Goal: Check status

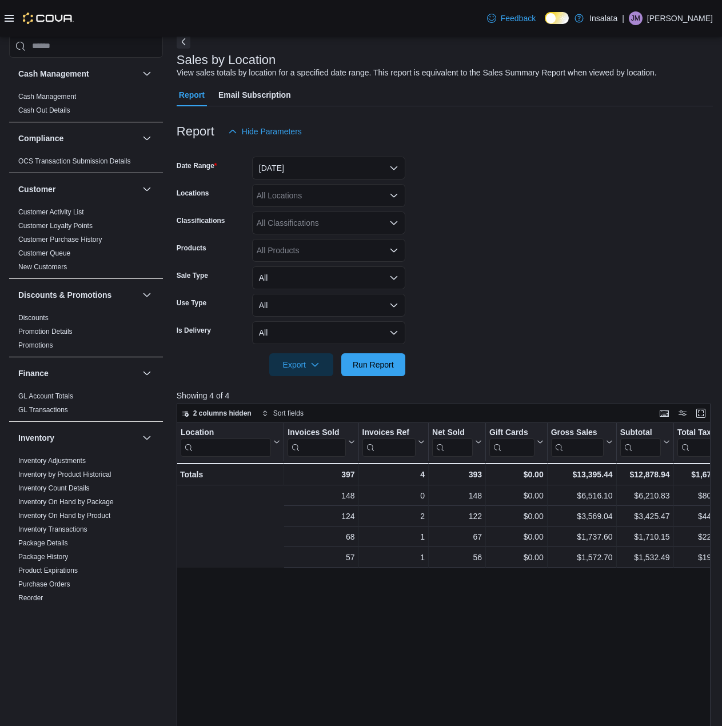
scroll to position [0, 229]
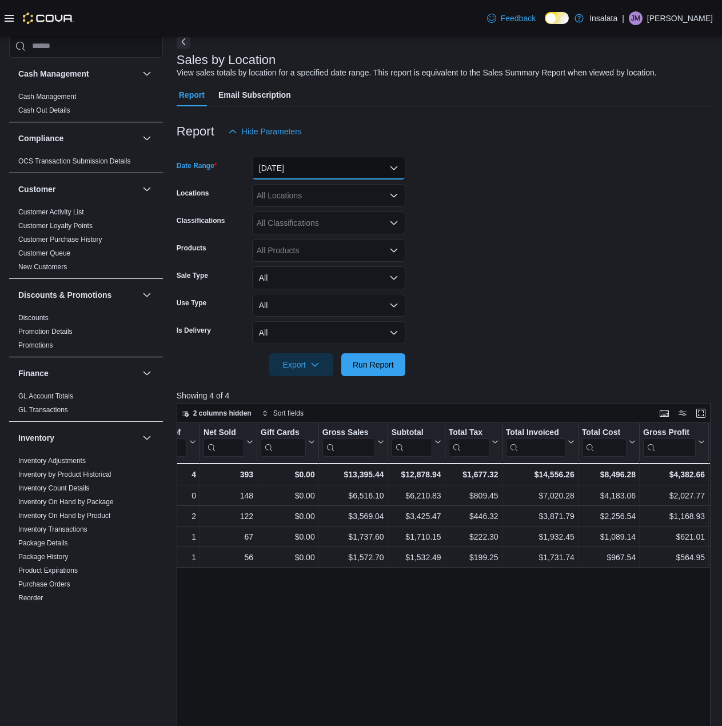
click at [318, 174] on button "[DATE]" at bounding box center [328, 168] width 153 height 23
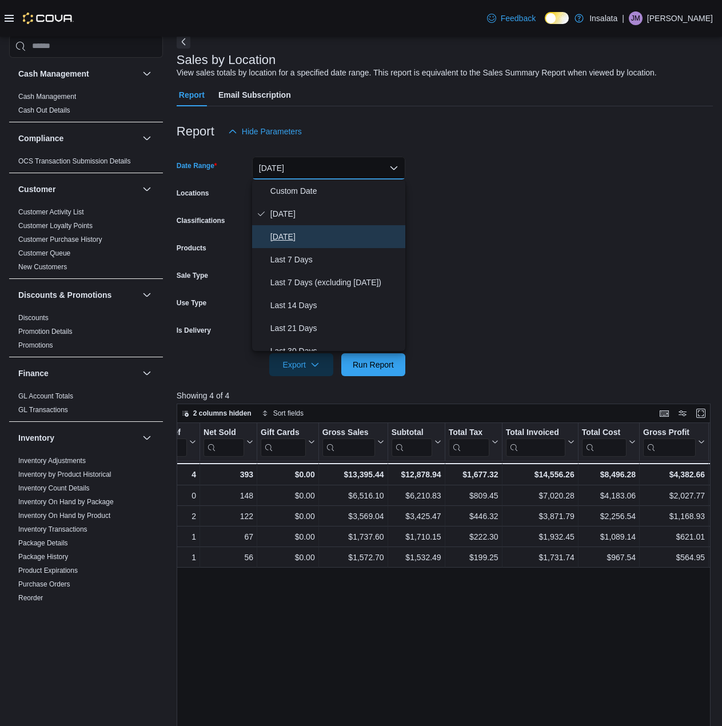
click at [308, 231] on span "[DATE]" at bounding box center [336, 237] width 130 height 14
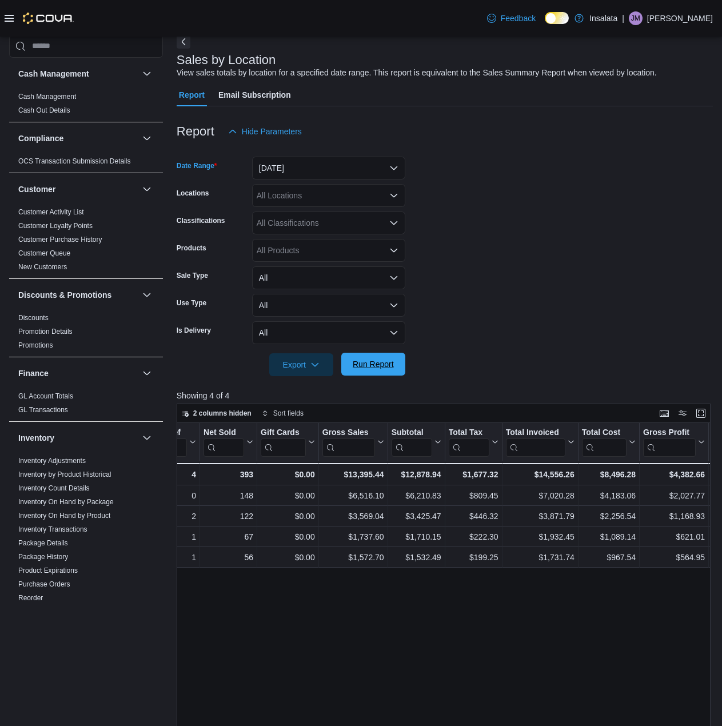
click at [388, 369] on span "Run Report" at bounding box center [373, 364] width 41 height 11
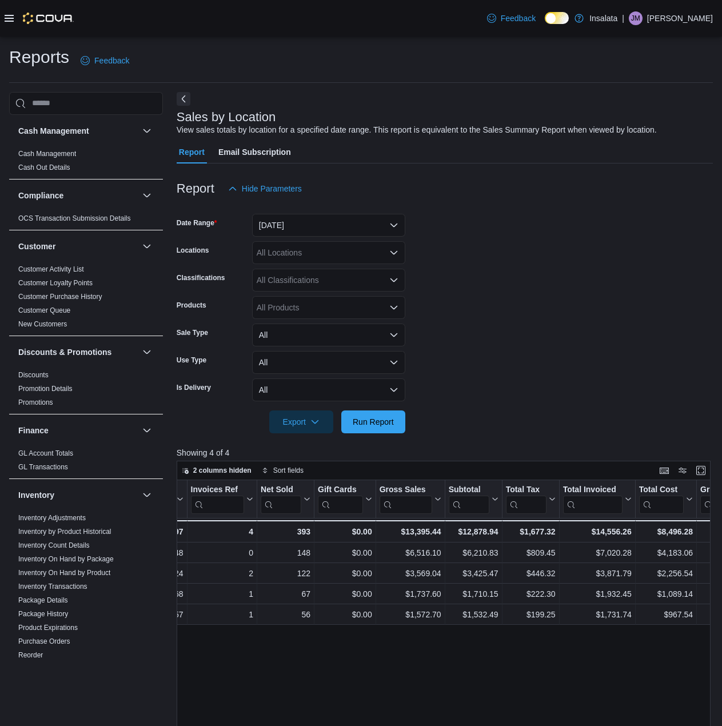
click at [9, 21] on icon at bounding box center [9, 18] width 9 height 7
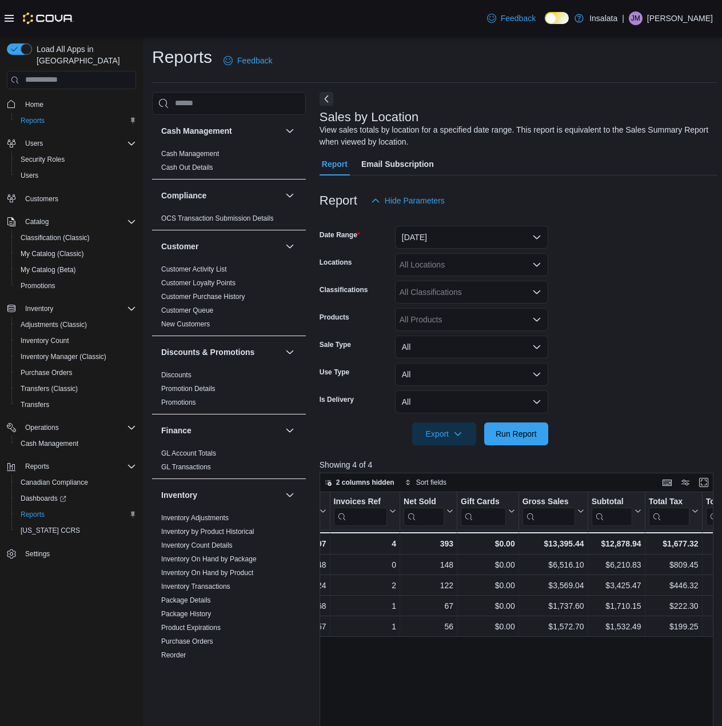
click at [9, 21] on icon at bounding box center [9, 18] width 9 height 7
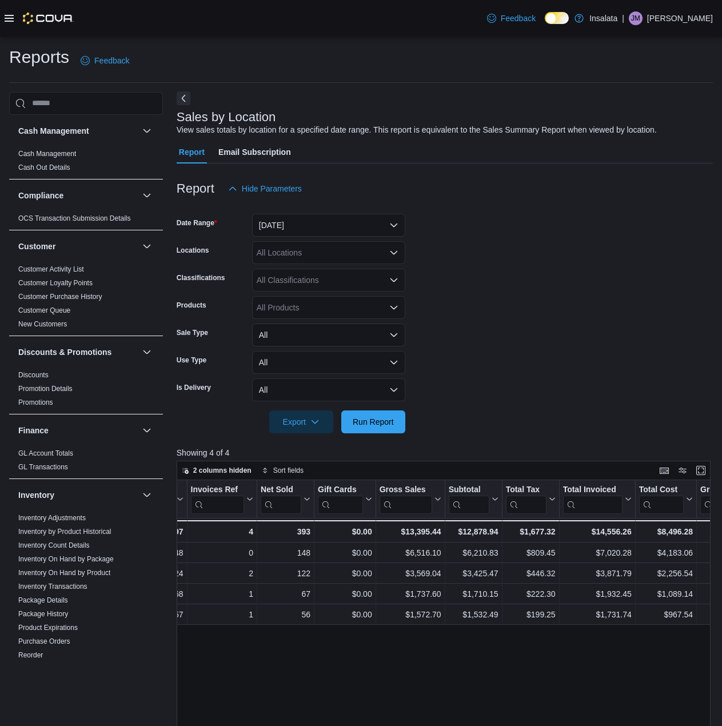
click at [183, 98] on button "Next" at bounding box center [184, 99] width 14 height 14
